Goal: Task Accomplishment & Management: Use online tool/utility

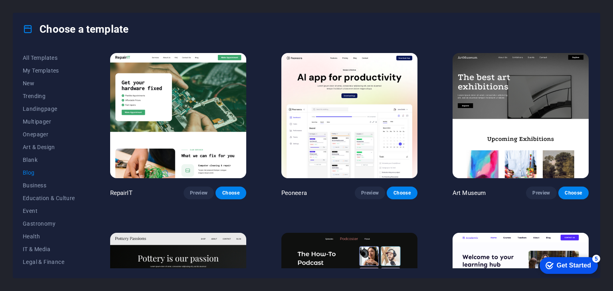
scroll to position [678, 0]
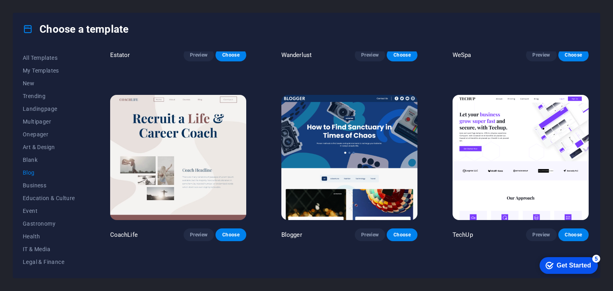
click at [571, 263] on div "Get Started" at bounding box center [574, 265] width 34 height 7
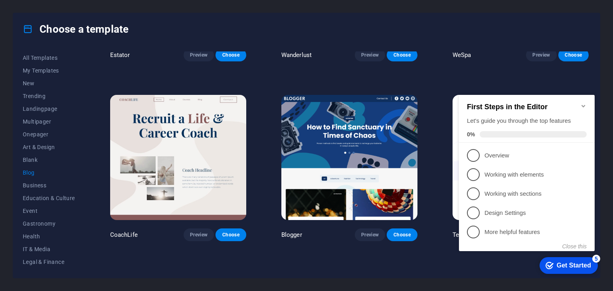
click at [369, 251] on div "RepairIT Preview Choose Peoneera Preview Choose Art Museum Preview Choose Potte…" at bounding box center [350, 167] width 482 height 1589
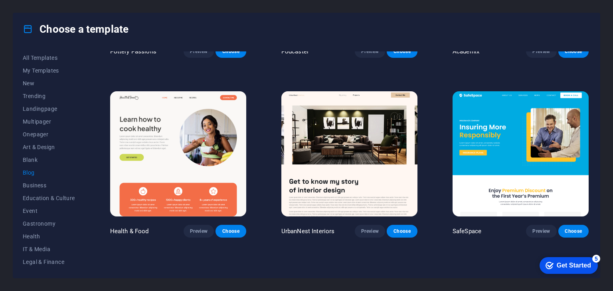
scroll to position [319, 0]
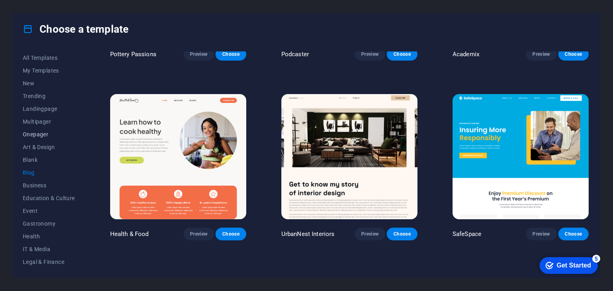
click at [40, 134] on span "Onepager" at bounding box center [49, 134] width 52 height 6
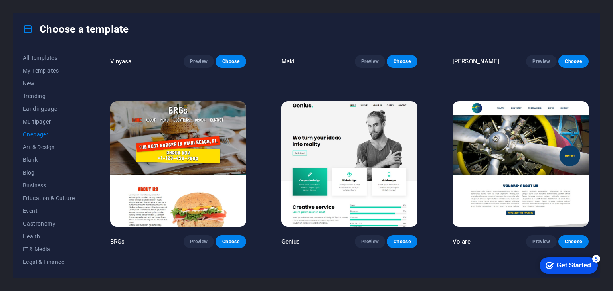
scroll to position [1935, 0]
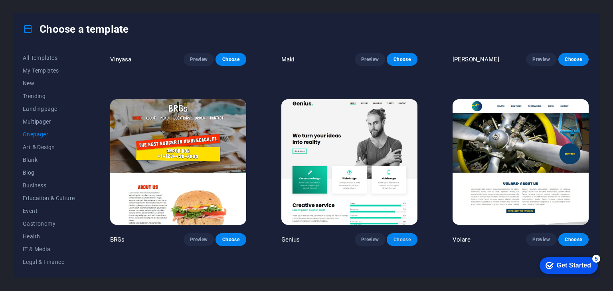
click at [400, 237] on span "Choose" at bounding box center [402, 240] width 18 height 6
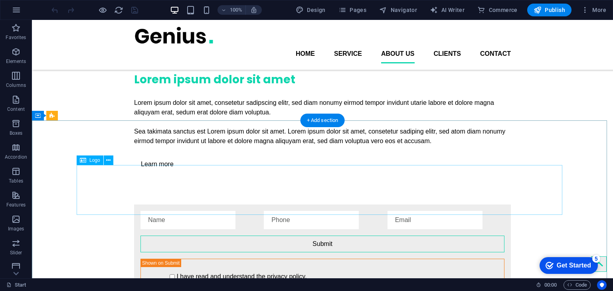
scroll to position [1241, 0]
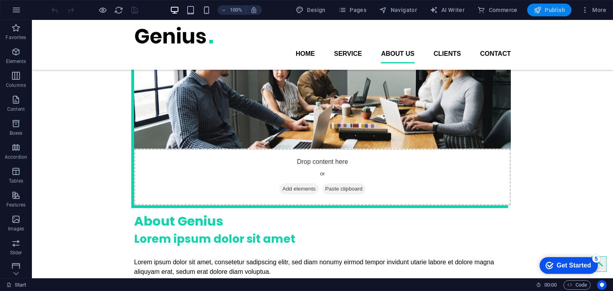
click at [540, 12] on icon "button" at bounding box center [538, 10] width 8 height 8
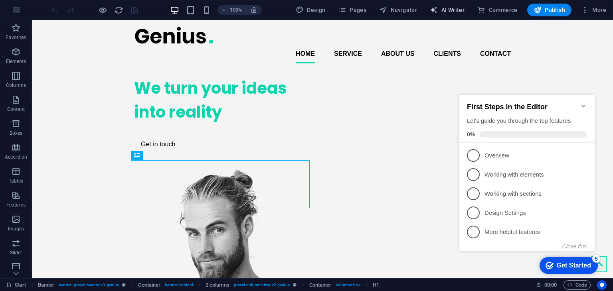
click at [456, 4] on button "AI Writer" at bounding box center [447, 10] width 41 height 13
select select "English"
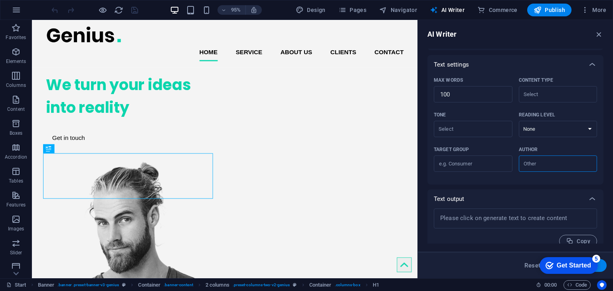
scroll to position [170, 0]
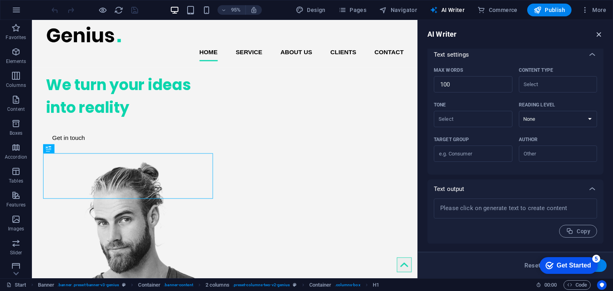
click at [596, 34] on icon "button" at bounding box center [599, 34] width 9 height 9
